Goal: Information Seeking & Learning: Learn about a topic

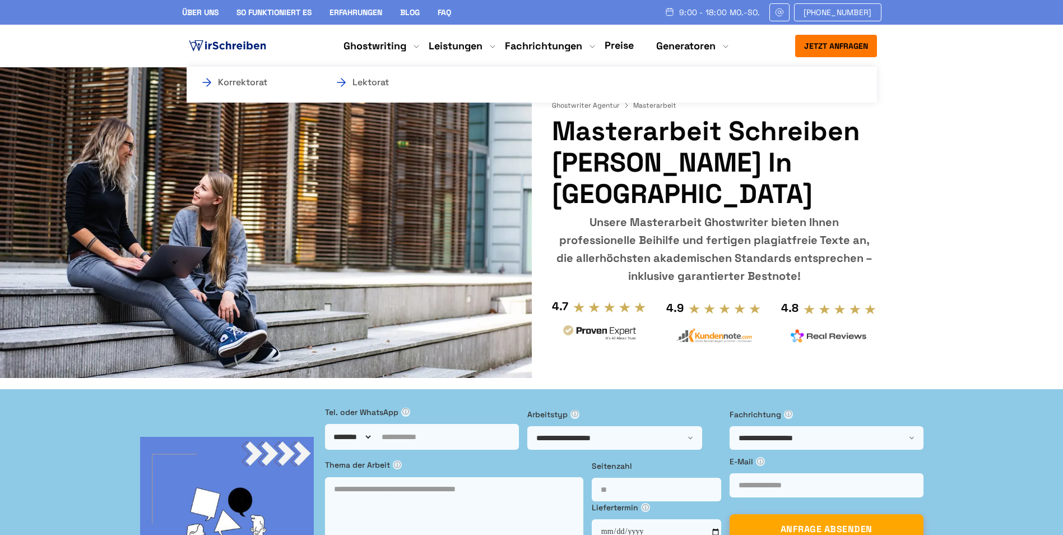
click at [464, 44] on li "Leistungen Korrektorat Lektorat" at bounding box center [456, 45] width 54 height 13
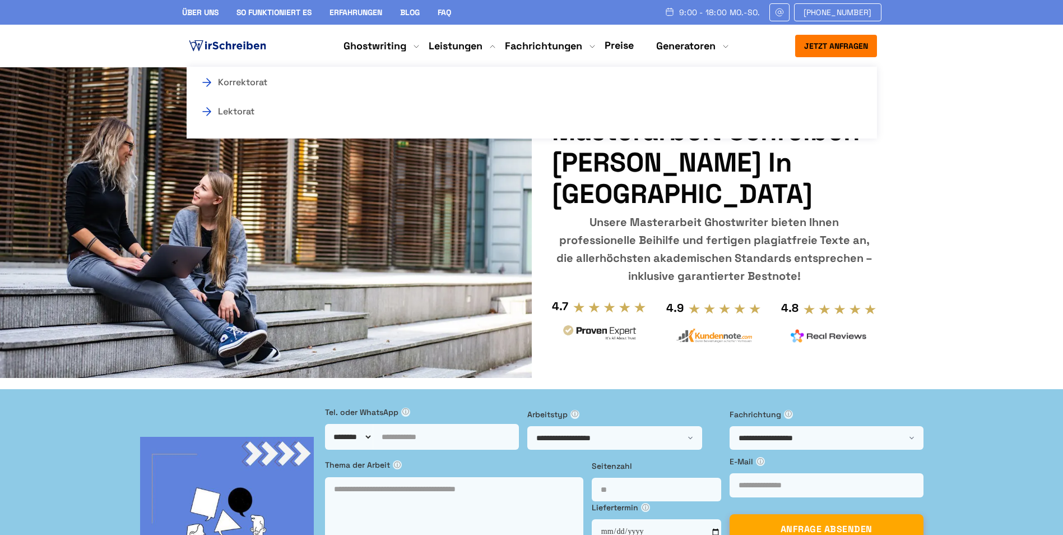
click at [962, 69] on section "Ghostwriter Agentur Masterarbeit Masterarbeit Schreiben Lassen in Deutschland U…" at bounding box center [531, 222] width 1063 height 310
click at [616, 47] on link "Preise" at bounding box center [619, 45] width 29 height 13
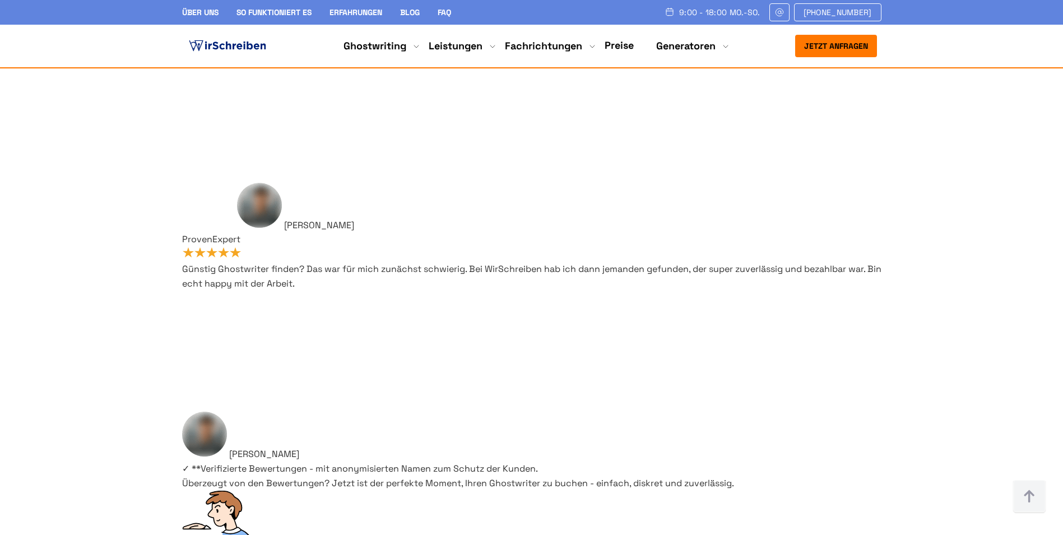
scroll to position [9078, 0]
